Goal: Find specific page/section: Find specific page/section

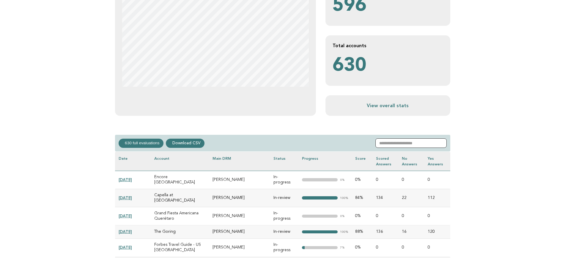
scroll to position [148, 0]
click at [401, 145] on input "text" at bounding box center [410, 143] width 71 height 10
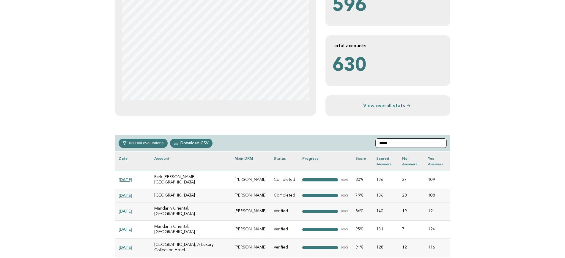
type input "*****"
drag, startPoint x: 187, startPoint y: 179, endPoint x: 154, endPoint y: 178, distance: 33.0
click at [154, 178] on td "Park [PERSON_NAME][GEOGRAPHIC_DATA]" at bounding box center [191, 180] width 80 height 18
copy td "Park [PERSON_NAME][GEOGRAPHIC_DATA]"
drag, startPoint x: 255, startPoint y: 181, endPoint x: 235, endPoint y: 178, distance: 21.0
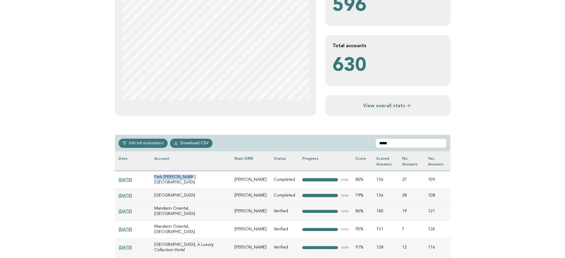
click at [235, 178] on td "[PERSON_NAME]" at bounding box center [250, 180] width 39 height 18
copy td "[PERSON_NAME]"
